Goal: Task Accomplishment & Management: Contribute content

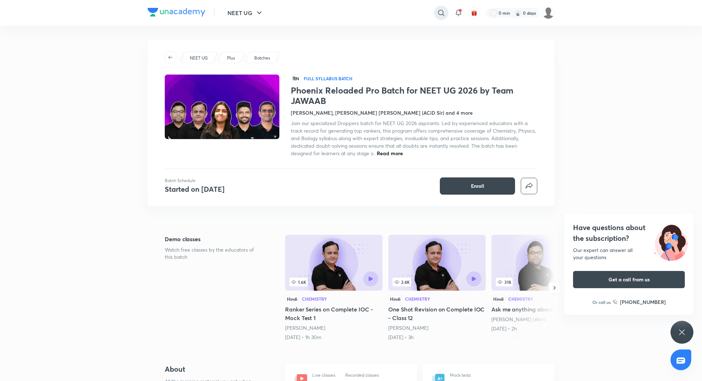
click at [440, 15] on icon at bounding box center [441, 13] width 6 height 6
type input "nimbus titans"
click at [387, 26] on div "nimbus titans" at bounding box center [383, 28] width 132 height 17
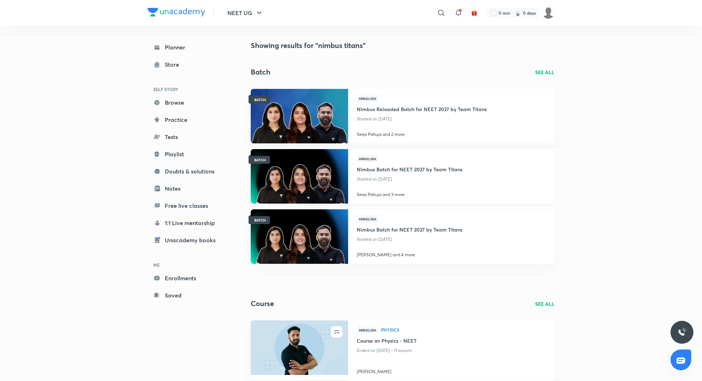
click at [411, 165] on h4 "Nimbus Batch for NEET 2027 by Team Titans" at bounding box center [410, 169] width 106 height 12
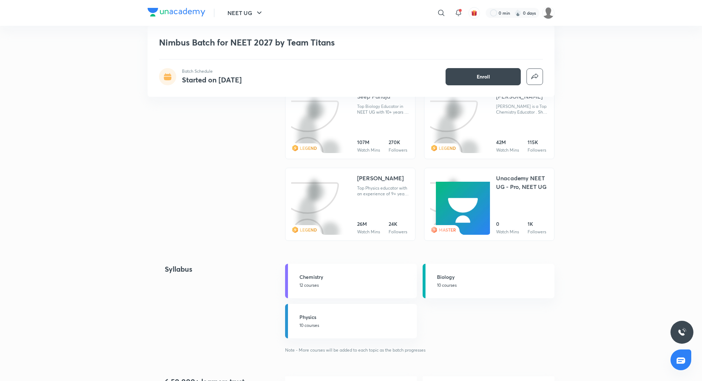
scroll to position [784, 0]
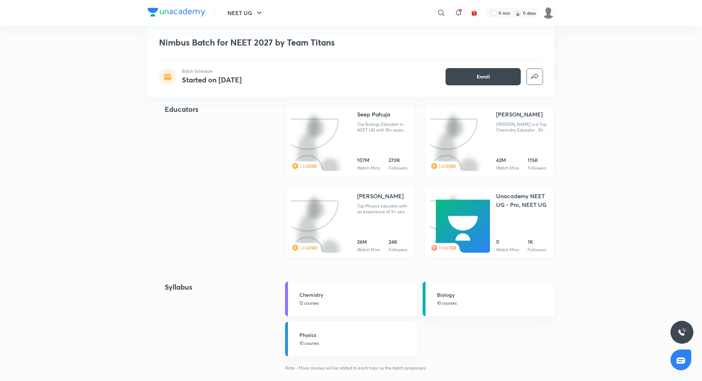
click at [376, 200] on div "Anupam Upadhayay" at bounding box center [380, 196] width 47 height 9
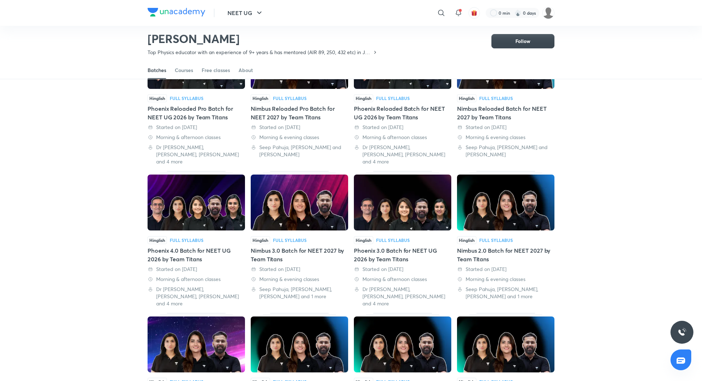
scroll to position [95, 0]
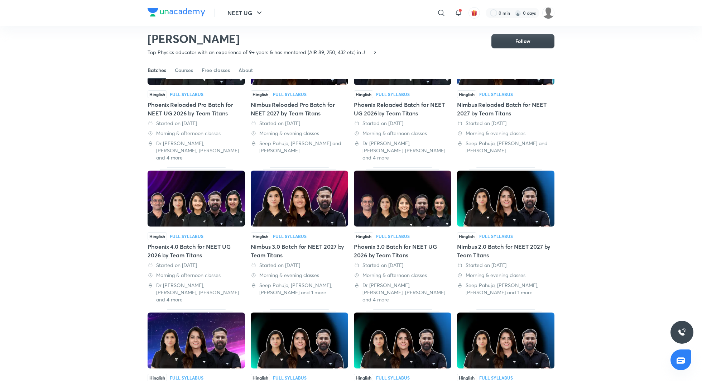
click at [292, 242] on div "Nimbus 3.0 Batch for NEET 2027 by Team Titans" at bounding box center [299, 250] width 97 height 17
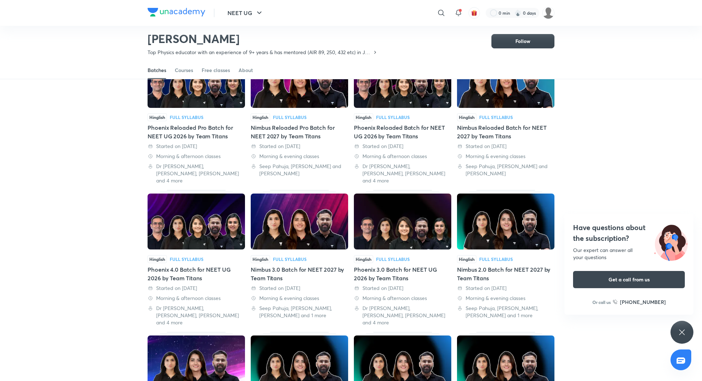
scroll to position [69, 0]
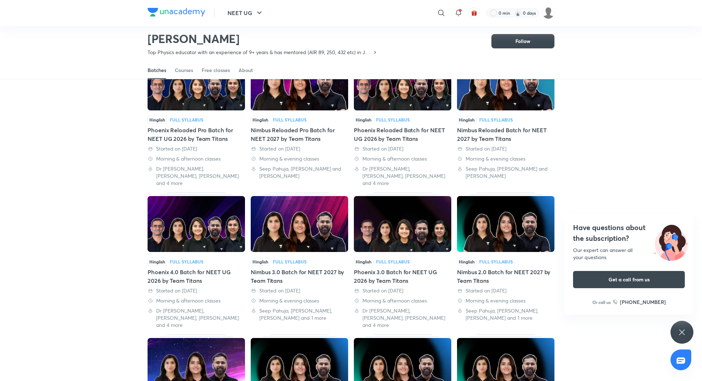
click at [285, 267] on div "Nimbus 3.0 Batch for NEET 2027 by Team Titans" at bounding box center [299, 275] width 97 height 17
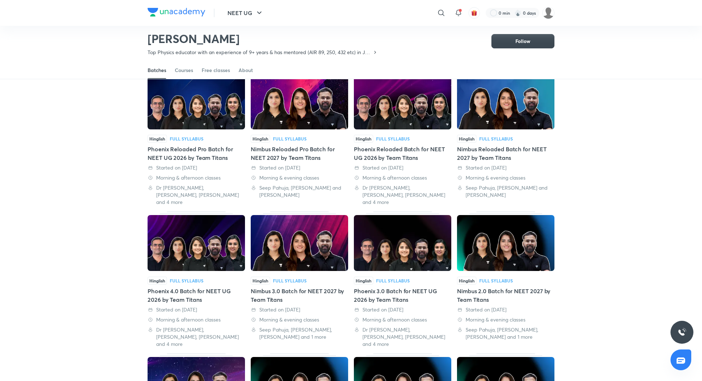
scroll to position [49, 0]
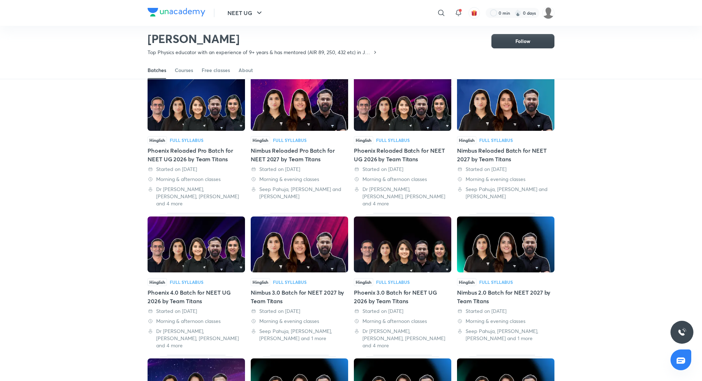
click at [489, 154] on div "Nimbus Reloaded Batch for NEET 2027 by Team Titans" at bounding box center [505, 154] width 97 height 17
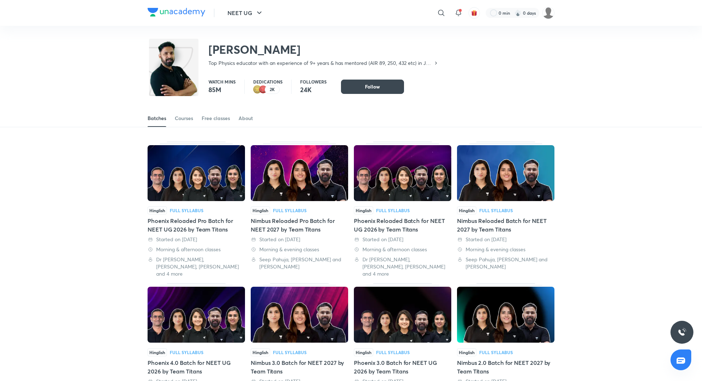
click at [286, 223] on div "Nimbus Reloaded Pro Batch for NEET 2027 by Team Titans" at bounding box center [299, 224] width 97 height 17
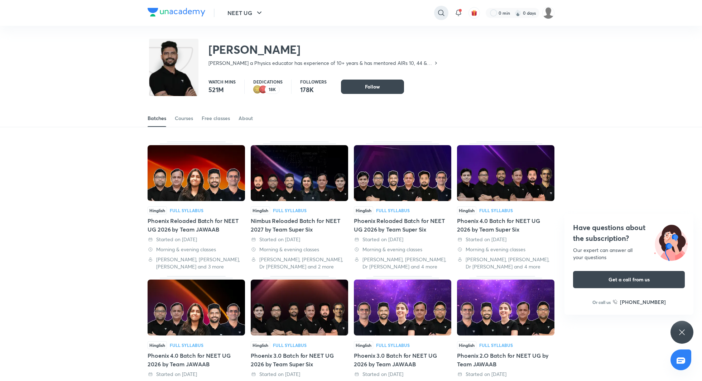
click at [437, 15] on icon at bounding box center [441, 13] width 9 height 9
type input "nimbus super six"
click at [422, 33] on div "nimbus super six" at bounding box center [383, 28] width 132 height 17
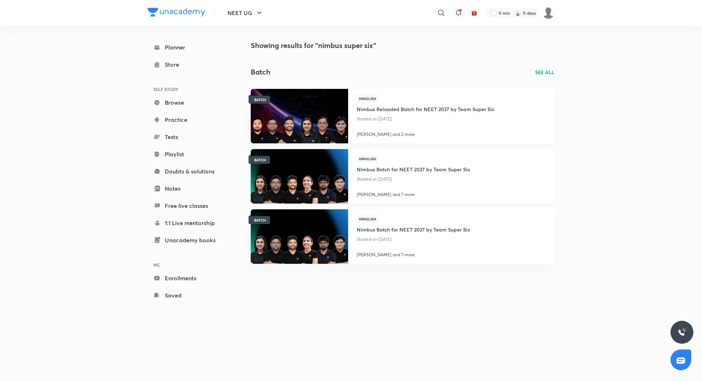
click at [382, 168] on h4 "Nimbus Batch for NEET 2027 by Team Super Six" at bounding box center [413, 169] width 113 height 12
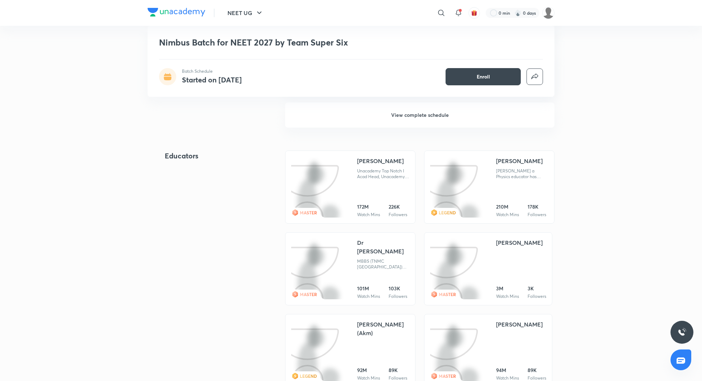
scroll to position [736, 0]
click at [373, 242] on div "Dr Amit Gupta" at bounding box center [383, 248] width 52 height 17
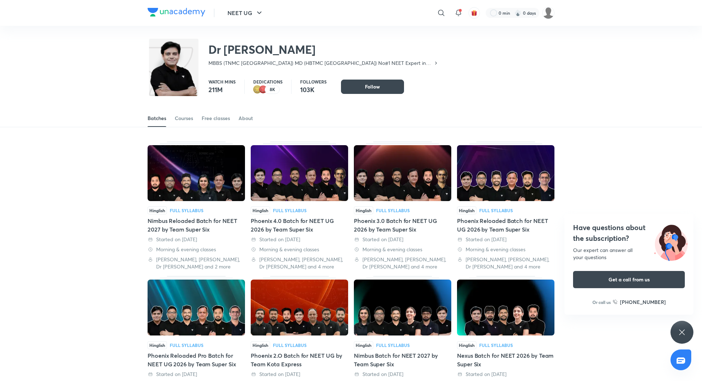
click at [289, 229] on div "Phoenix 4.0 Batch for NEET UG 2026 by Team Super Six" at bounding box center [299, 224] width 97 height 17
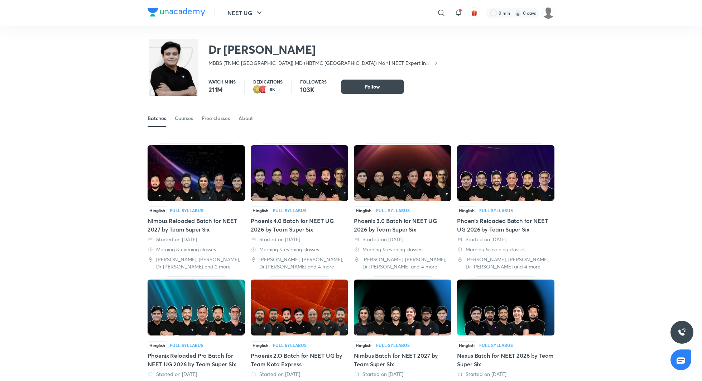
click at [393, 220] on div "Phoenix 3.0 Batch for NEET UG 2026 by Team Super Six" at bounding box center [402, 224] width 97 height 17
click at [207, 223] on div "Nimbus Reloaded Batch for NEET 2027 by Team Super Six" at bounding box center [196, 224] width 97 height 17
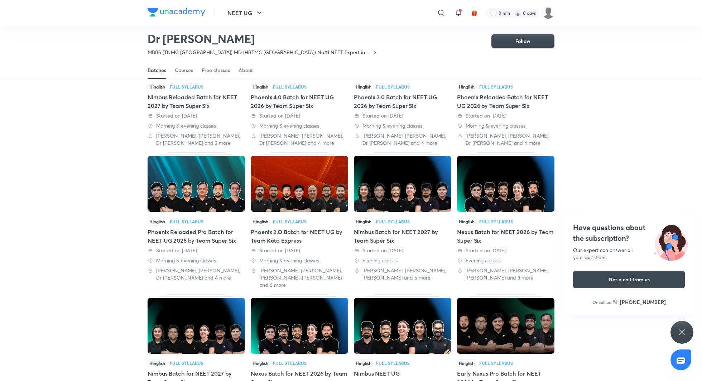
scroll to position [105, 0]
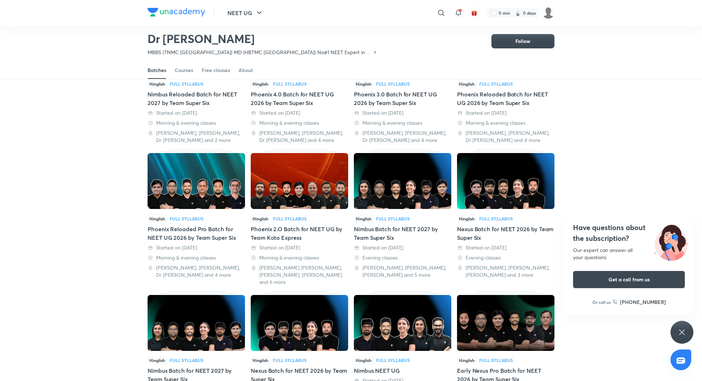
click at [394, 224] on div "Nimbus Batch for NEET 2027 by Team Super Six" at bounding box center [402, 232] width 97 height 17
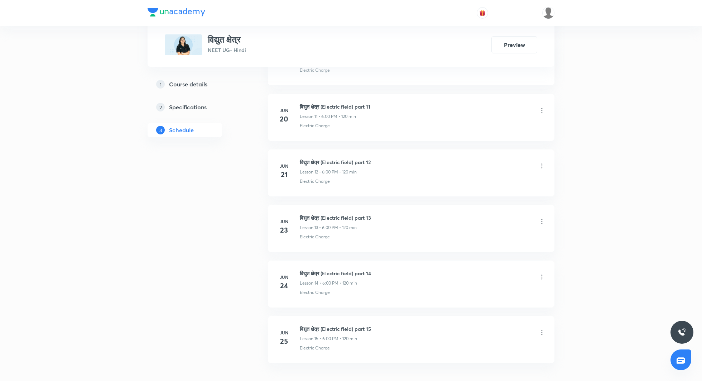
scroll to position [1033, 0]
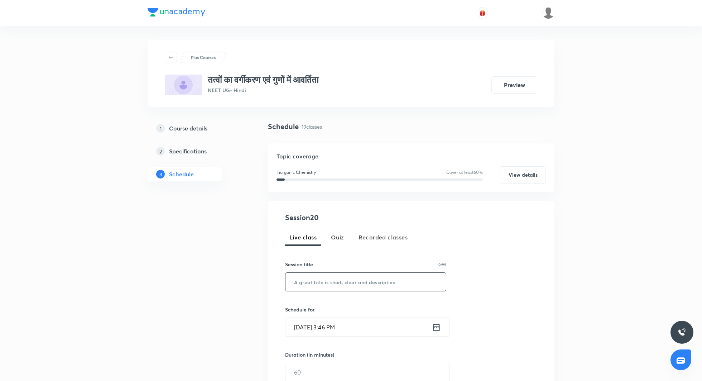
click at [334, 285] on input "text" at bounding box center [365, 281] width 160 height 18
paste input "तत्वों का वर्गीकरण एवं गुणों में आवर्तिता L- 20"
type input "तत्वों का वर्गीकरण एवं गुणों में आवर्तिता L- 20"
click at [435, 323] on icon at bounding box center [436, 326] width 6 height 7
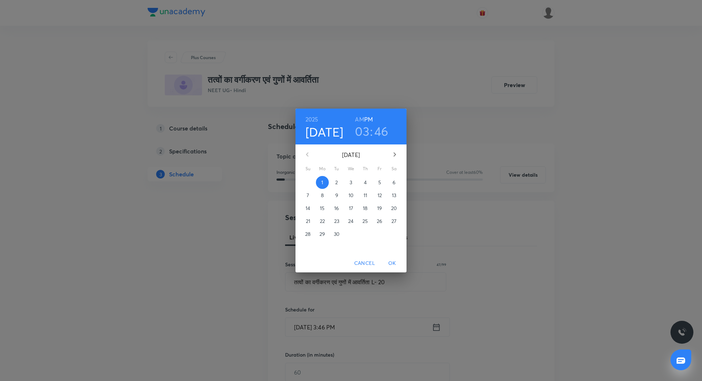
click at [337, 184] on p "2" at bounding box center [336, 182] width 3 height 7
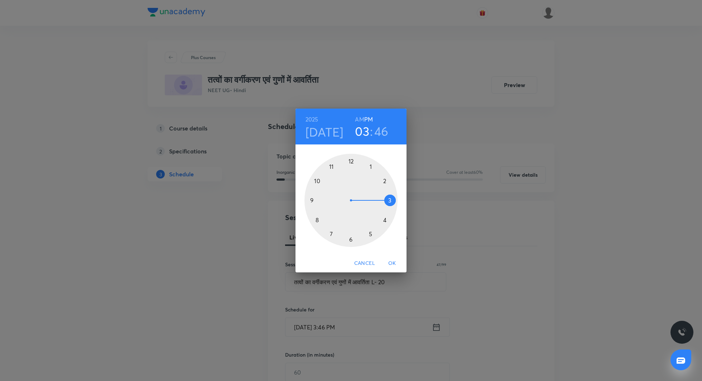
click at [463, 245] on div "2025 Sep 2 03 : 46 AM PM 1 2 3 4 5 6 7 8 9 10 11 12 Cancel OK" at bounding box center [351, 190] width 702 height 381
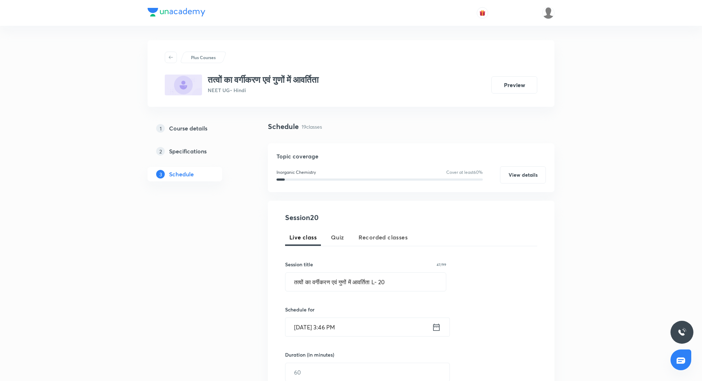
click at [438, 325] on icon at bounding box center [436, 326] width 6 height 7
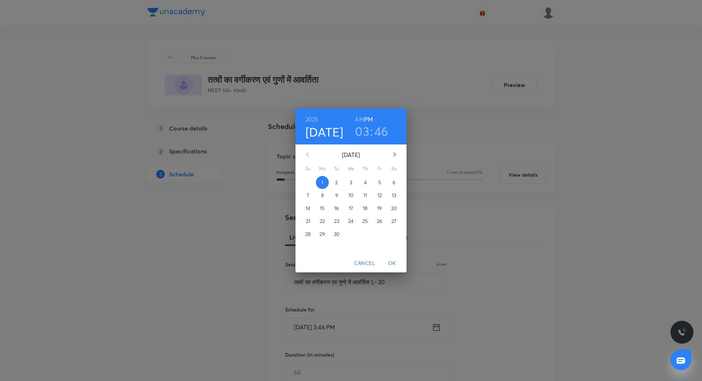
click at [334, 188] on button "2" at bounding box center [336, 182] width 13 height 13
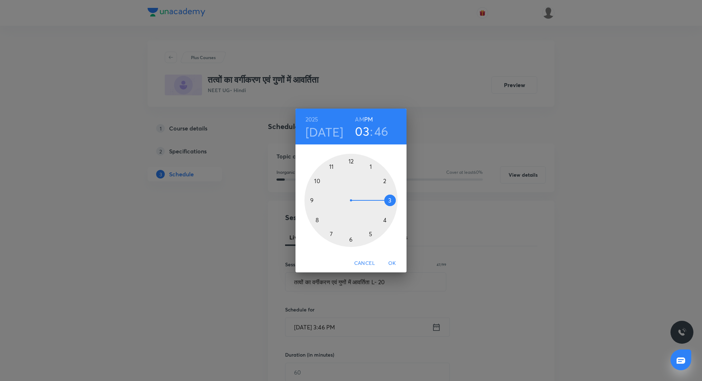
click at [364, 132] on h3 "03" at bounding box center [362, 131] width 14 height 15
click at [352, 161] on div at bounding box center [350, 200] width 93 height 93
click at [351, 162] on div at bounding box center [350, 200] width 93 height 93
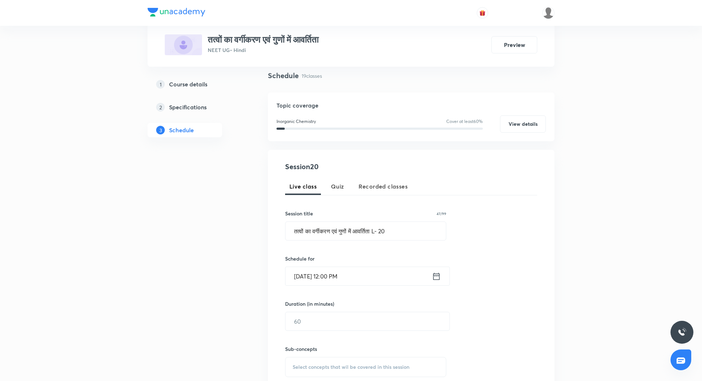
scroll to position [54, 0]
click at [341, 312] on input "text" at bounding box center [367, 318] width 164 height 18
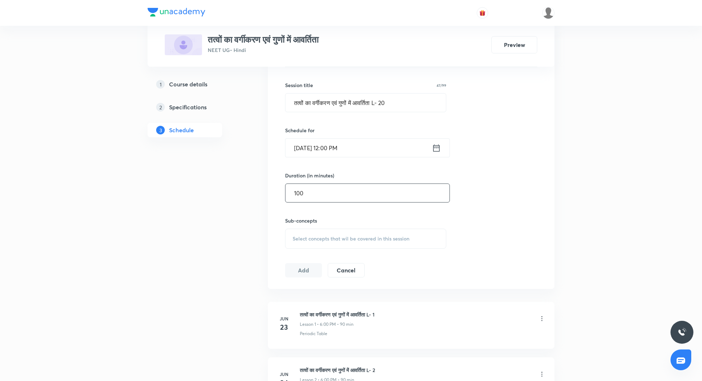
scroll to position [192, 0]
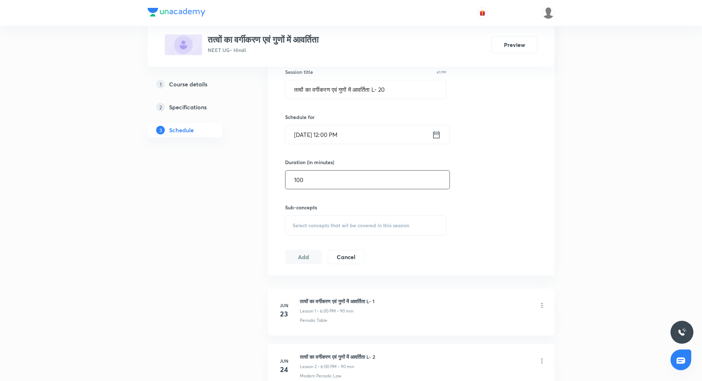
type input "100"
click at [343, 227] on span "Select concepts that wil be covered in this session" at bounding box center [351, 225] width 117 height 6
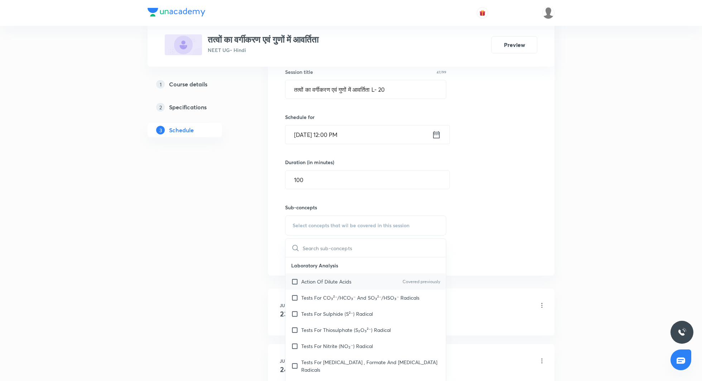
click at [325, 279] on p "Action Of Dilute Acids" at bounding box center [326, 281] width 50 height 8
checkbox input "true"
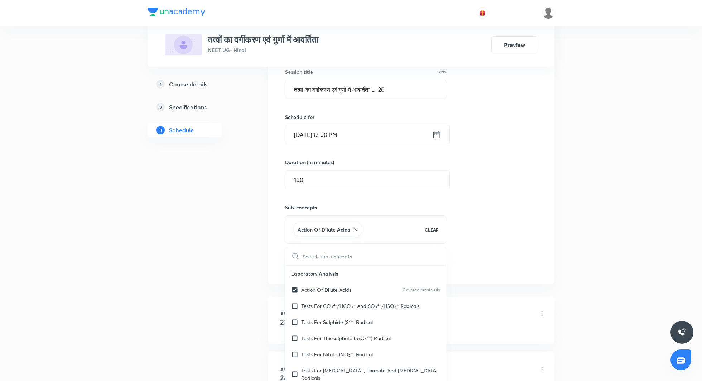
click at [509, 156] on div "Session 20 Live class Quiz Recorded classes Session title 47/99 तत्वों का वर्गी…" at bounding box center [411, 146] width 252 height 252
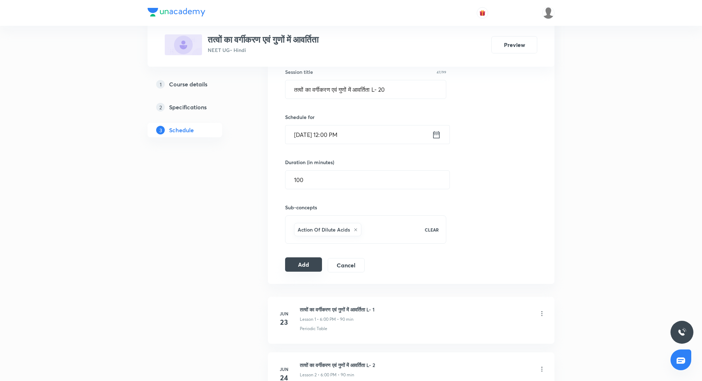
click at [309, 262] on button "Add" at bounding box center [303, 264] width 37 height 14
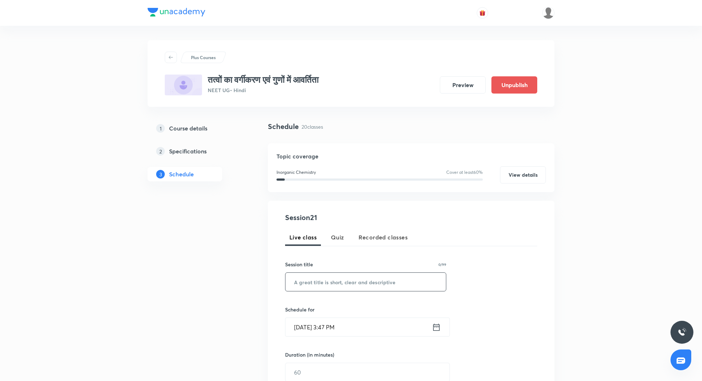
click at [333, 283] on input "text" at bounding box center [365, 281] width 160 height 18
paste input "question practice session"
click at [296, 282] on input "question practice session" at bounding box center [365, 281] width 160 height 18
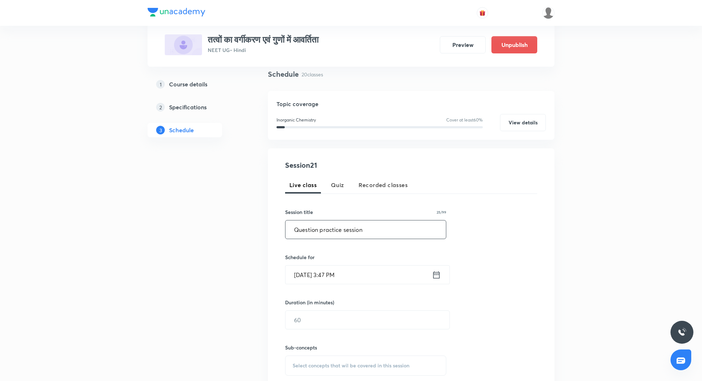
scroll to position [55, 0]
type input "Question practice session"
click at [435, 272] on icon at bounding box center [436, 272] width 9 height 10
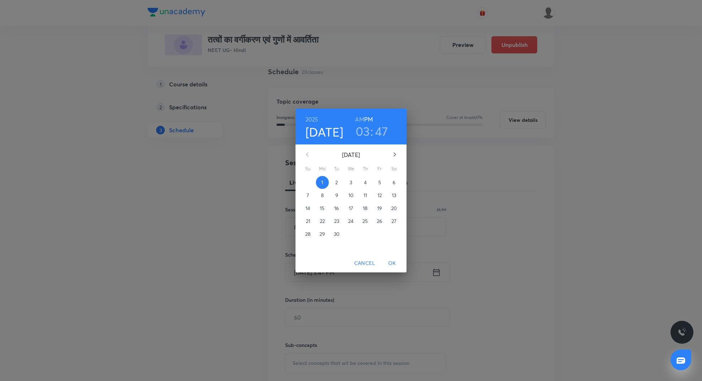
click at [351, 183] on p "3" at bounding box center [350, 182] width 3 height 7
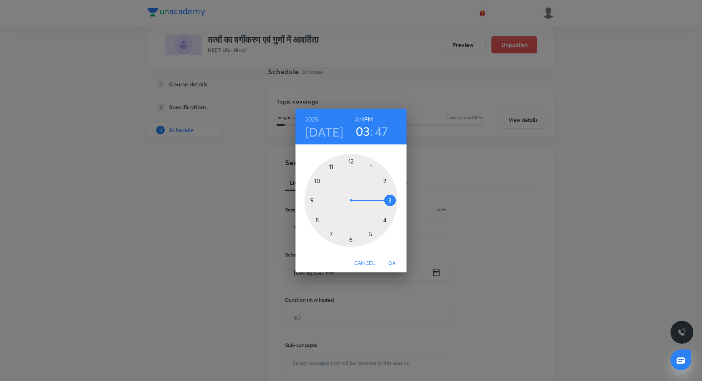
click at [367, 130] on h3 "03" at bounding box center [363, 131] width 14 height 15
click at [351, 161] on div at bounding box center [350, 200] width 93 height 93
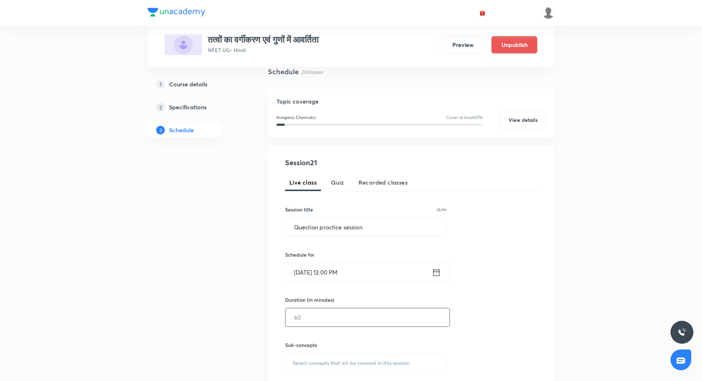
click at [322, 317] on input "text" at bounding box center [367, 317] width 164 height 18
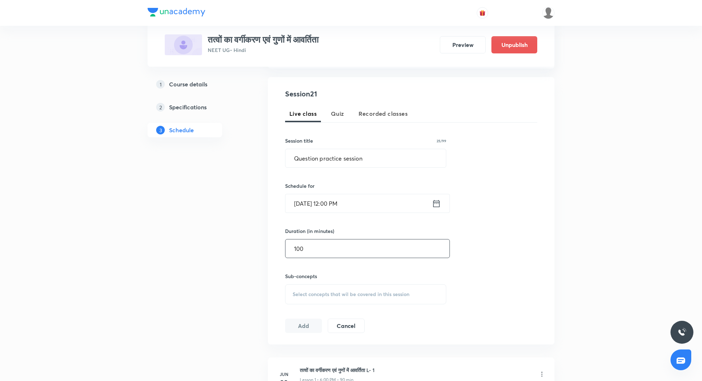
scroll to position [130, 0]
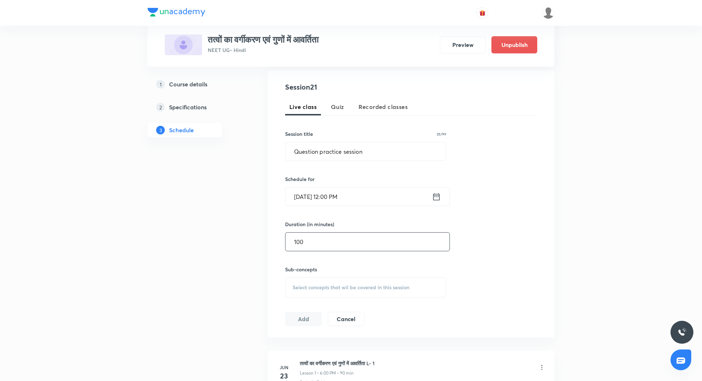
type input "100"
click at [316, 285] on span "Select concepts that wil be covered in this session" at bounding box center [351, 287] width 117 height 6
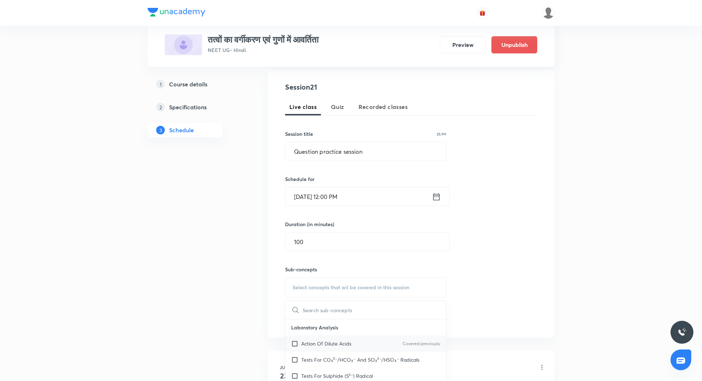
click at [329, 341] on p "Action Of Dilute Acids" at bounding box center [326, 343] width 50 height 8
checkbox input "true"
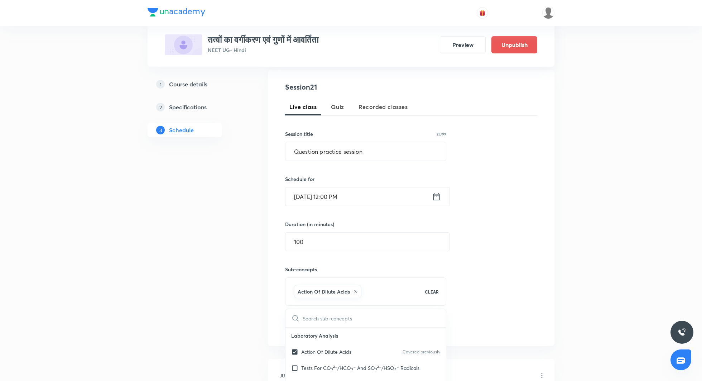
click at [474, 286] on div "Session 21 Live class Quiz Recorded classes Session title 25/99 Question practi…" at bounding box center [411, 208] width 252 height 252
click at [304, 325] on button "Add" at bounding box center [303, 326] width 37 height 14
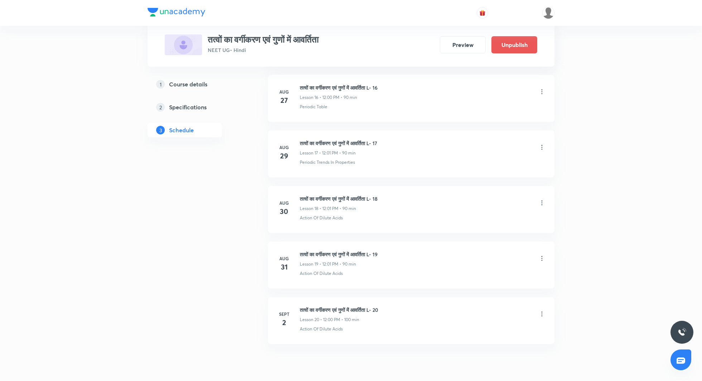
scroll to position [1271, 0]
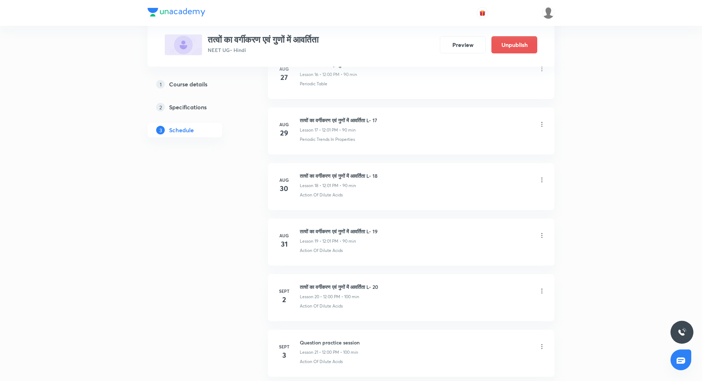
scroll to position [1318, 0]
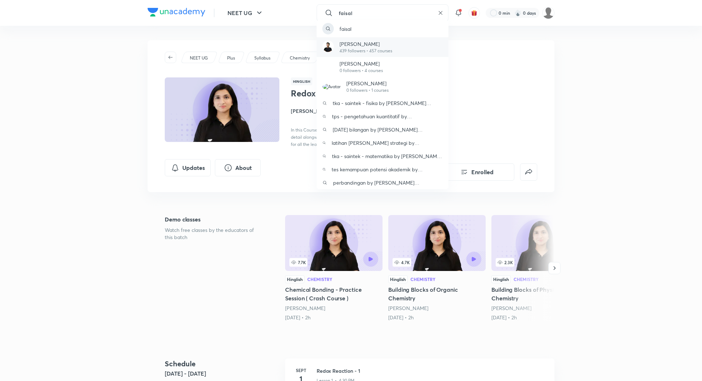
type input "faisal"
click at [405, 46] on div "[PERSON_NAME] 439 followers • 457 courses" at bounding box center [383, 47] width 132 height 20
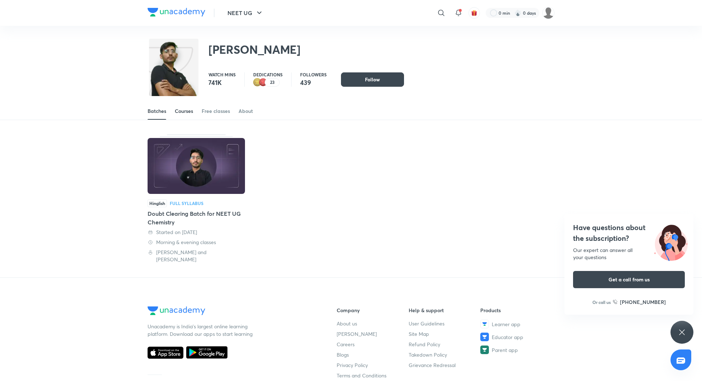
click at [182, 118] on link "Courses" at bounding box center [184, 110] width 18 height 17
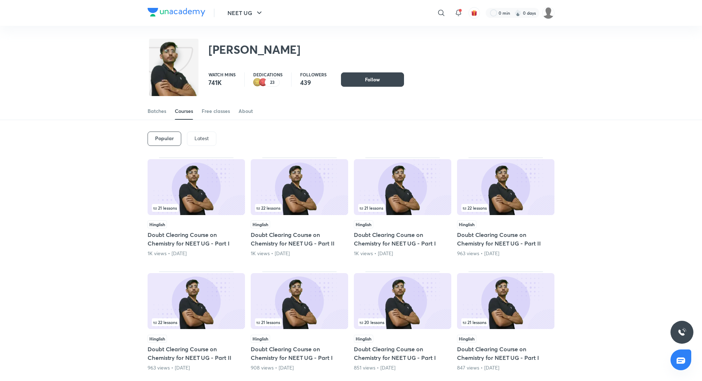
click at [199, 140] on p "Latest" at bounding box center [201, 138] width 14 height 6
click at [213, 238] on h5 "Doubt Clearing Course on Chemistry for NEET UG - Part I" at bounding box center [196, 238] width 97 height 17
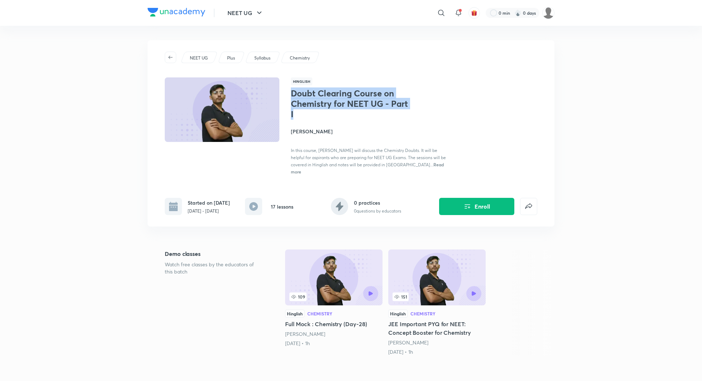
drag, startPoint x: 291, startPoint y: 92, endPoint x: 319, endPoint y: 116, distance: 37.1
click at [319, 116] on h1 "Doubt Clearing Course on Chemistry for NEET UG - Part I" at bounding box center [349, 103] width 117 height 31
copy h1 "Doubt Clearing Course on Chemistry for NEET UG - Part I"
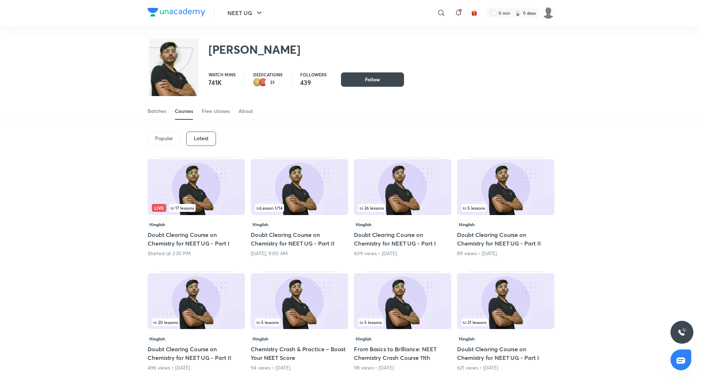
click at [293, 231] on h5 "Doubt Clearing Course on Chemistry for NEET UG - Part II" at bounding box center [299, 238] width 97 height 17
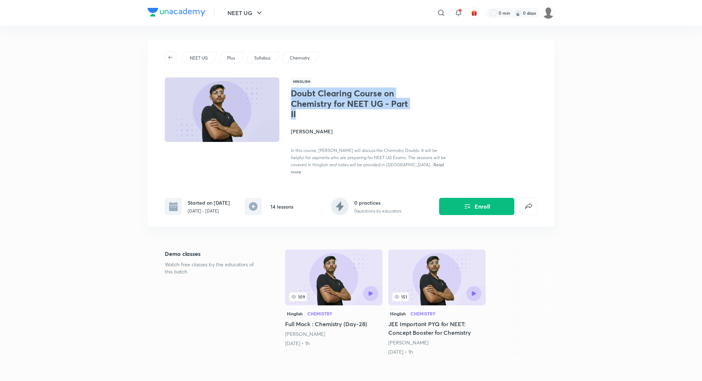
drag, startPoint x: 293, startPoint y: 93, endPoint x: 322, endPoint y: 117, distance: 37.2
click at [322, 117] on h1 "Doubt Clearing Course on Chemistry for NEET UG - Part II" at bounding box center [349, 103] width 117 height 31
copy h1 "Doubt Clearing Course on Chemistry for NEET UG - Part II"
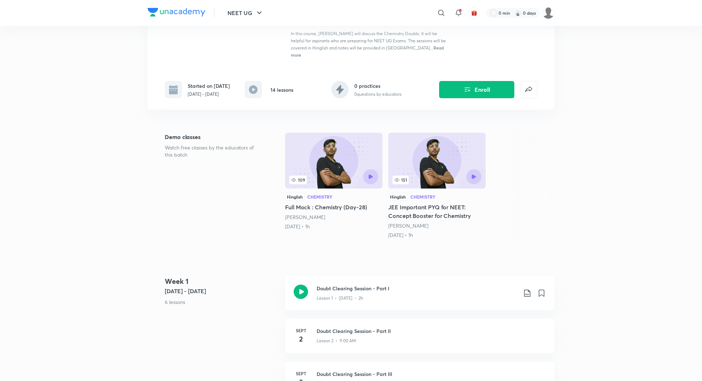
scroll to position [121, 0]
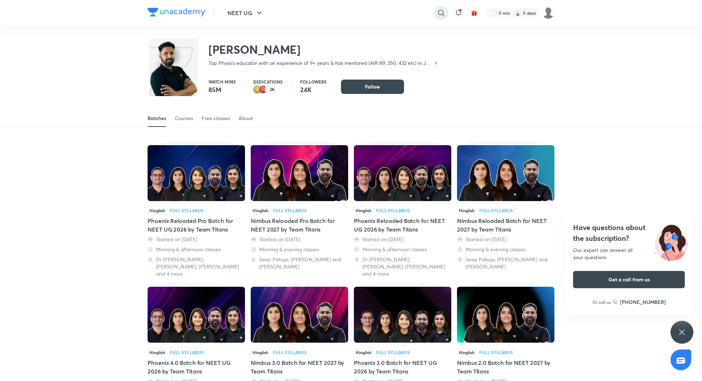
click at [438, 8] on div at bounding box center [441, 13] width 14 height 14
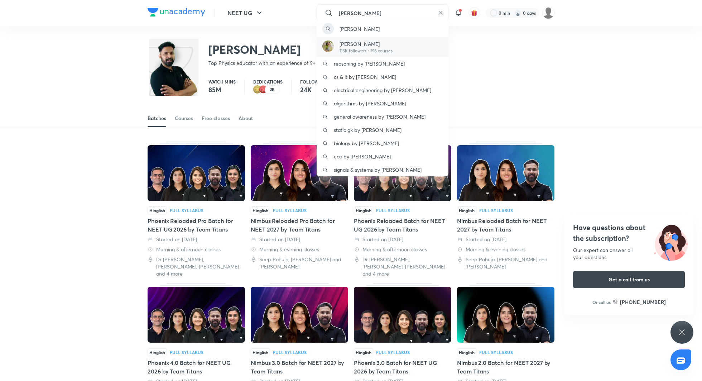
type input "[PERSON_NAME]"
click at [355, 46] on p "[PERSON_NAME]" at bounding box center [365, 44] width 53 height 8
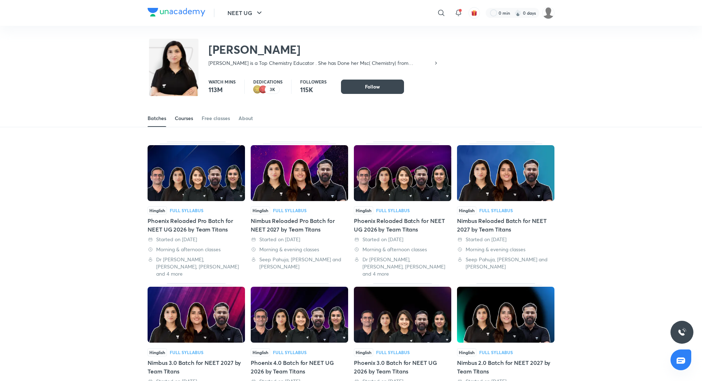
click at [187, 114] on link "Courses" at bounding box center [184, 118] width 18 height 17
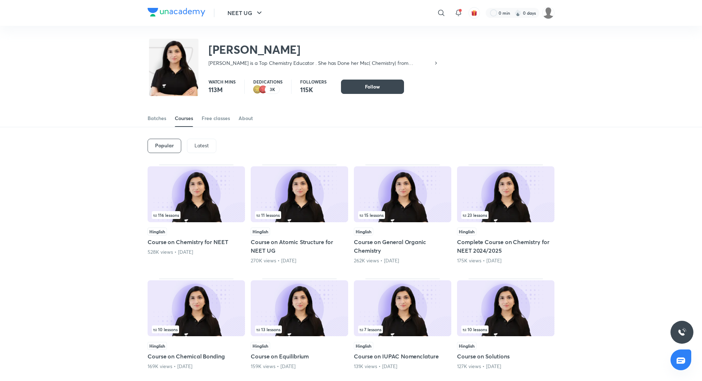
click at [205, 146] on p "Latest" at bounding box center [201, 146] width 14 height 6
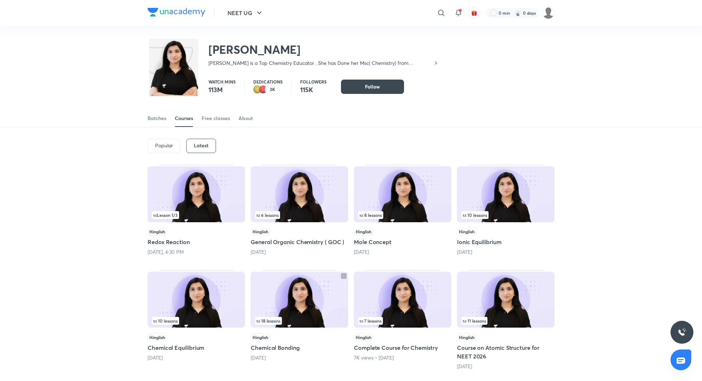
click at [174, 240] on h5 "Redox Reaction" at bounding box center [196, 241] width 97 height 9
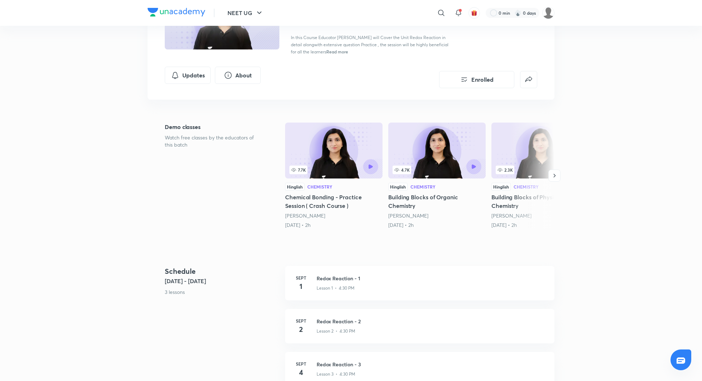
scroll to position [94, 0]
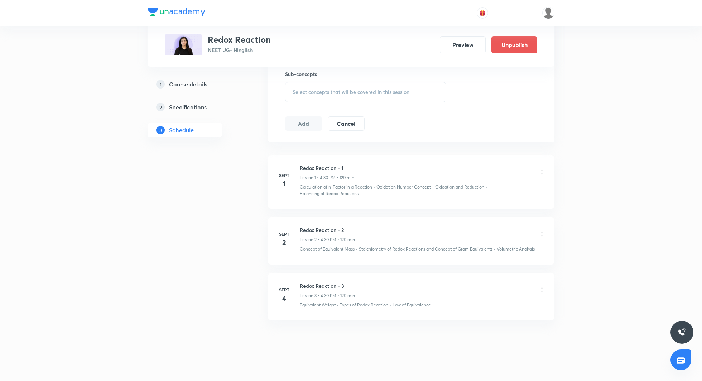
scroll to position [261, 0]
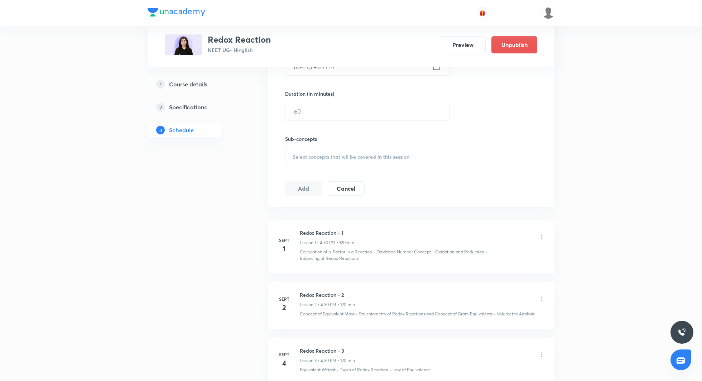
click at [542, 236] on icon at bounding box center [541, 236] width 1 height 5
click at [504, 248] on li "Edit" at bounding box center [506, 253] width 78 height 13
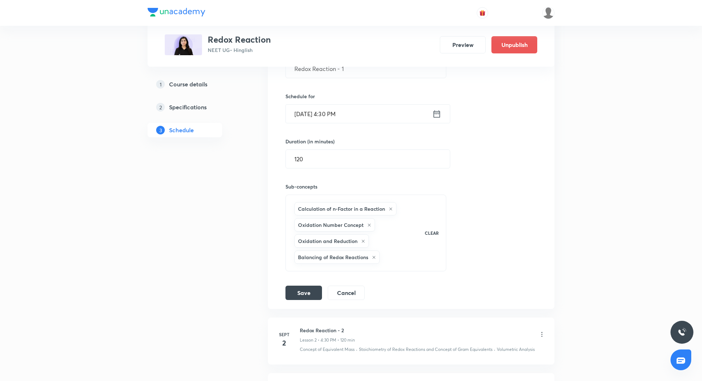
scroll to position [211, 0]
click at [438, 113] on icon at bounding box center [436, 115] width 9 height 10
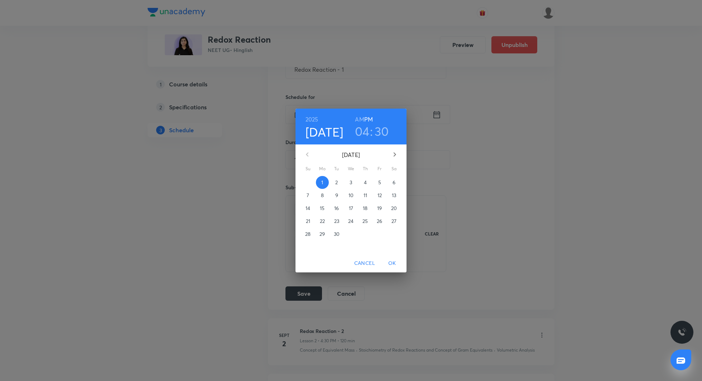
click at [361, 129] on h3 "04" at bounding box center [362, 131] width 15 height 15
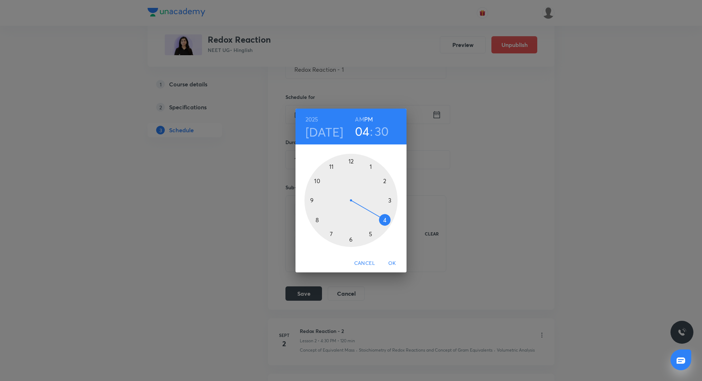
click at [350, 240] on div at bounding box center [350, 200] width 93 height 93
click at [351, 161] on div at bounding box center [350, 200] width 93 height 93
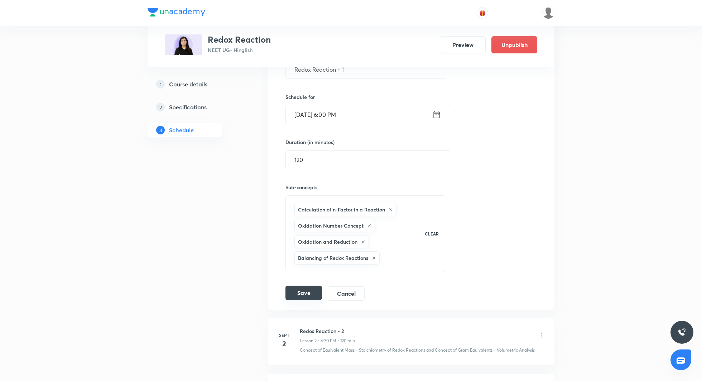
click at [305, 286] on button "Save" at bounding box center [303, 292] width 37 height 14
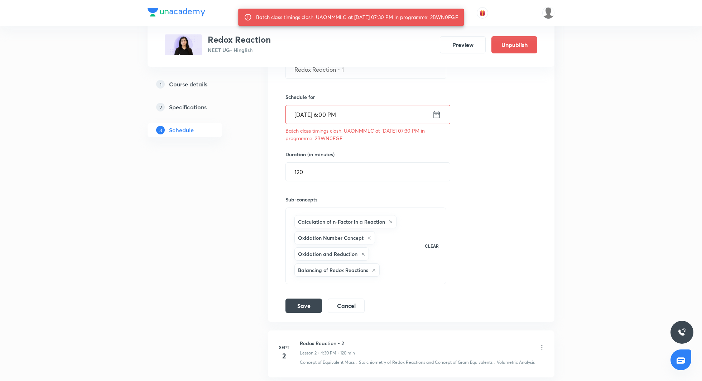
drag, startPoint x: 436, startPoint y: 18, endPoint x: 468, endPoint y: 19, distance: 31.9
click at [464, 19] on div "Batch class timings clash. UAONMMLC at 01 Sep 2025 07:30 PM in programme: 2BWN0…" at bounding box center [351, 17] width 226 height 17
copy div "2BWN0FGF"
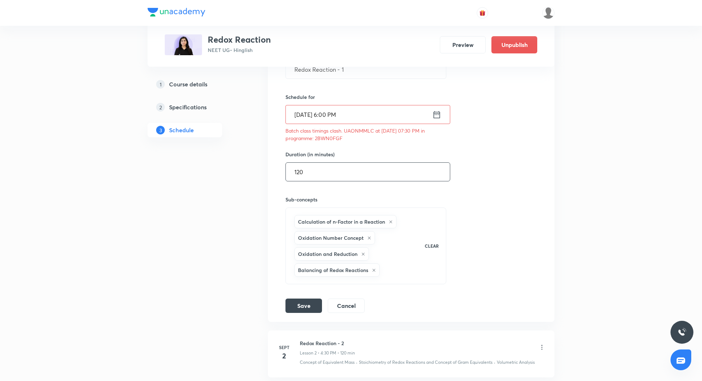
click at [314, 176] on input "120" at bounding box center [368, 172] width 164 height 18
type input "1"
type input "90"
click at [304, 299] on button "Save" at bounding box center [303, 305] width 37 height 14
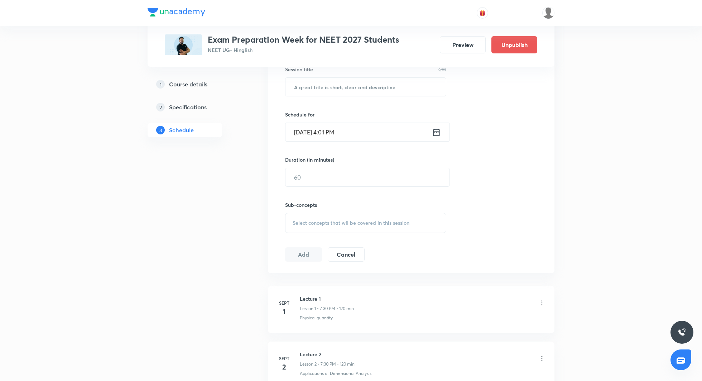
scroll to position [210, 0]
